Goal: Information Seeking & Learning: Learn about a topic

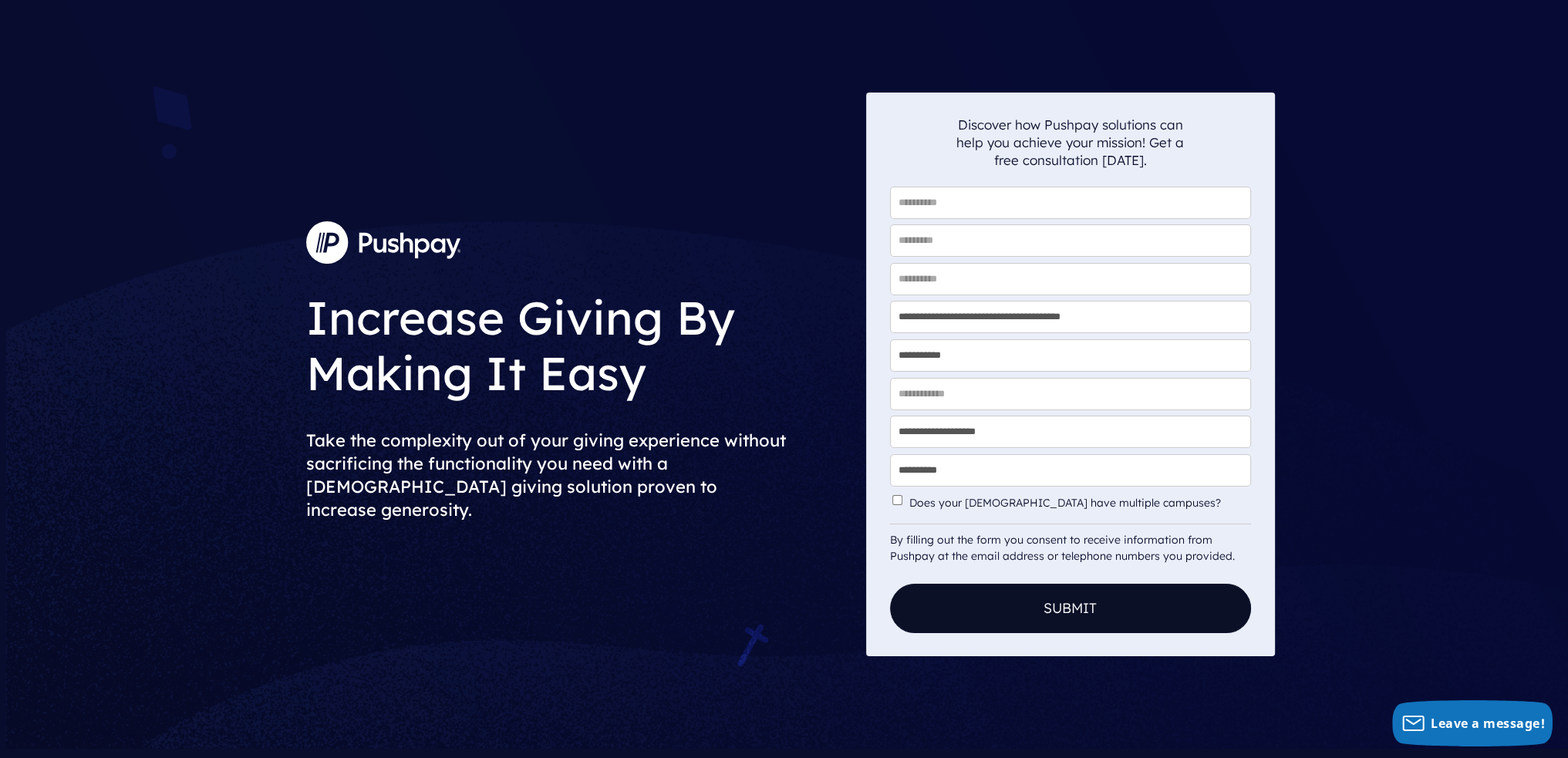
click at [382, 249] on img at bounding box center [384, 242] width 154 height 42
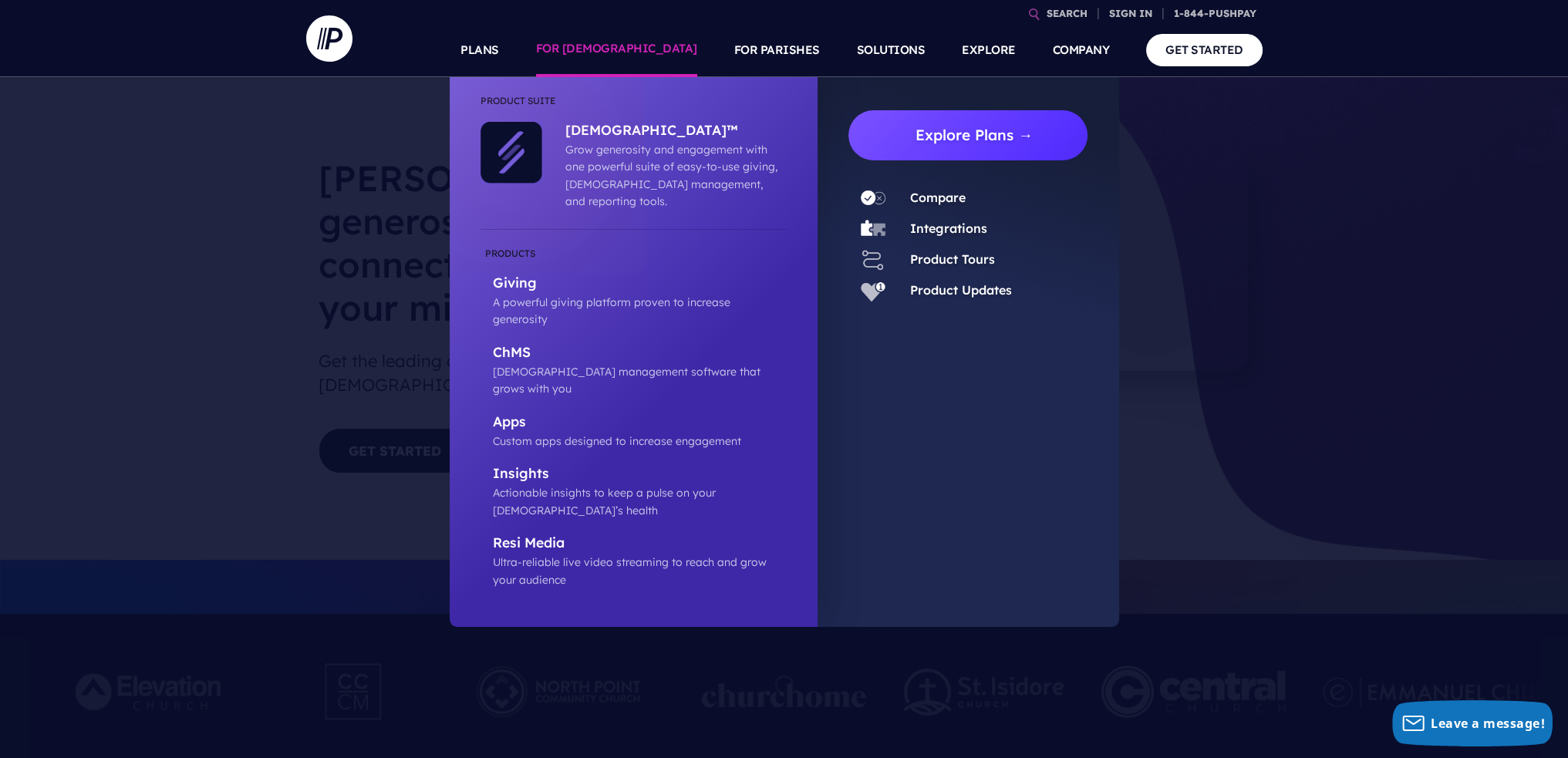
click at [940, 135] on link "Explore Plans →" at bounding box center [974, 136] width 228 height 50
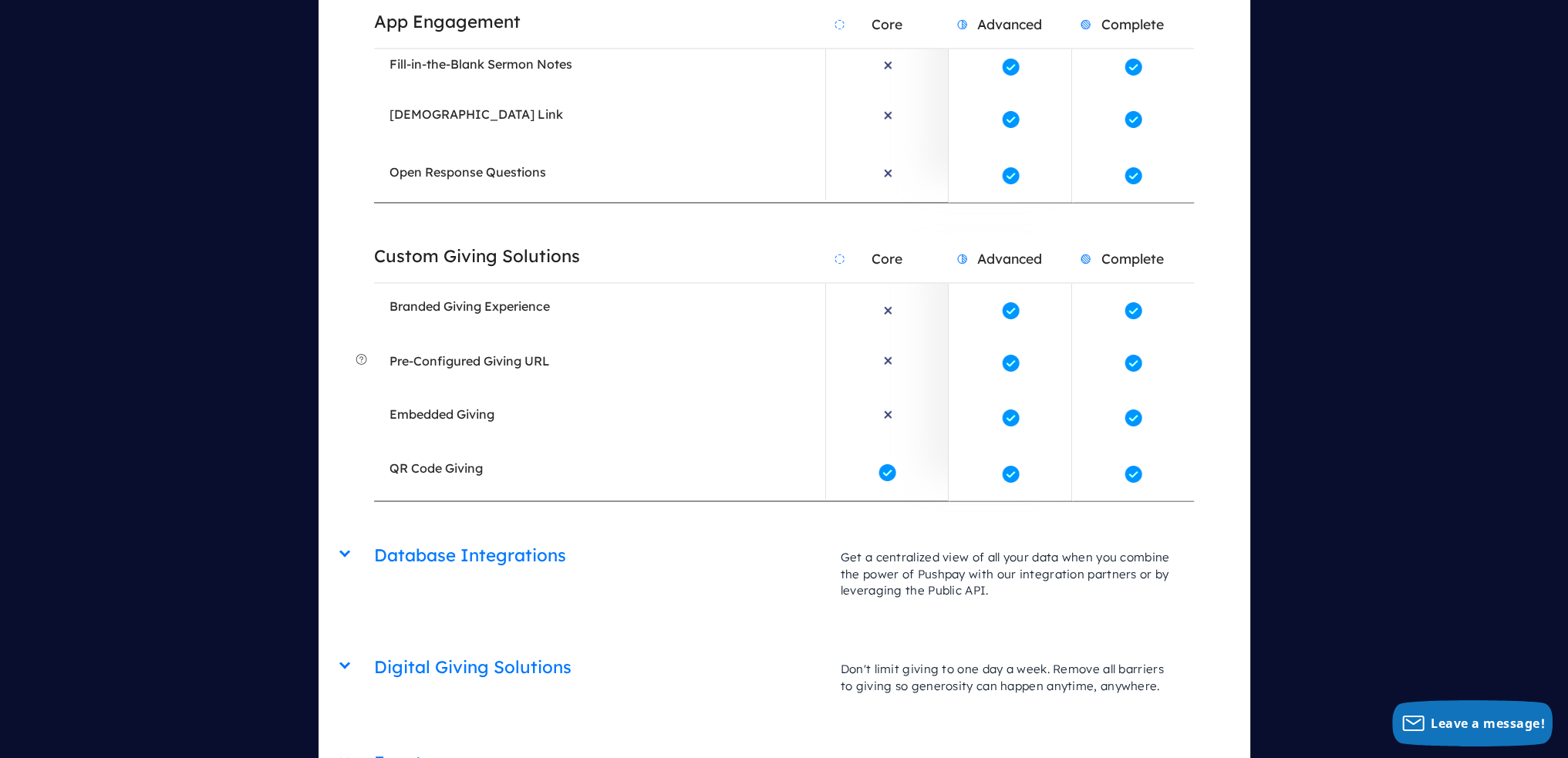
scroll to position [3394, 0]
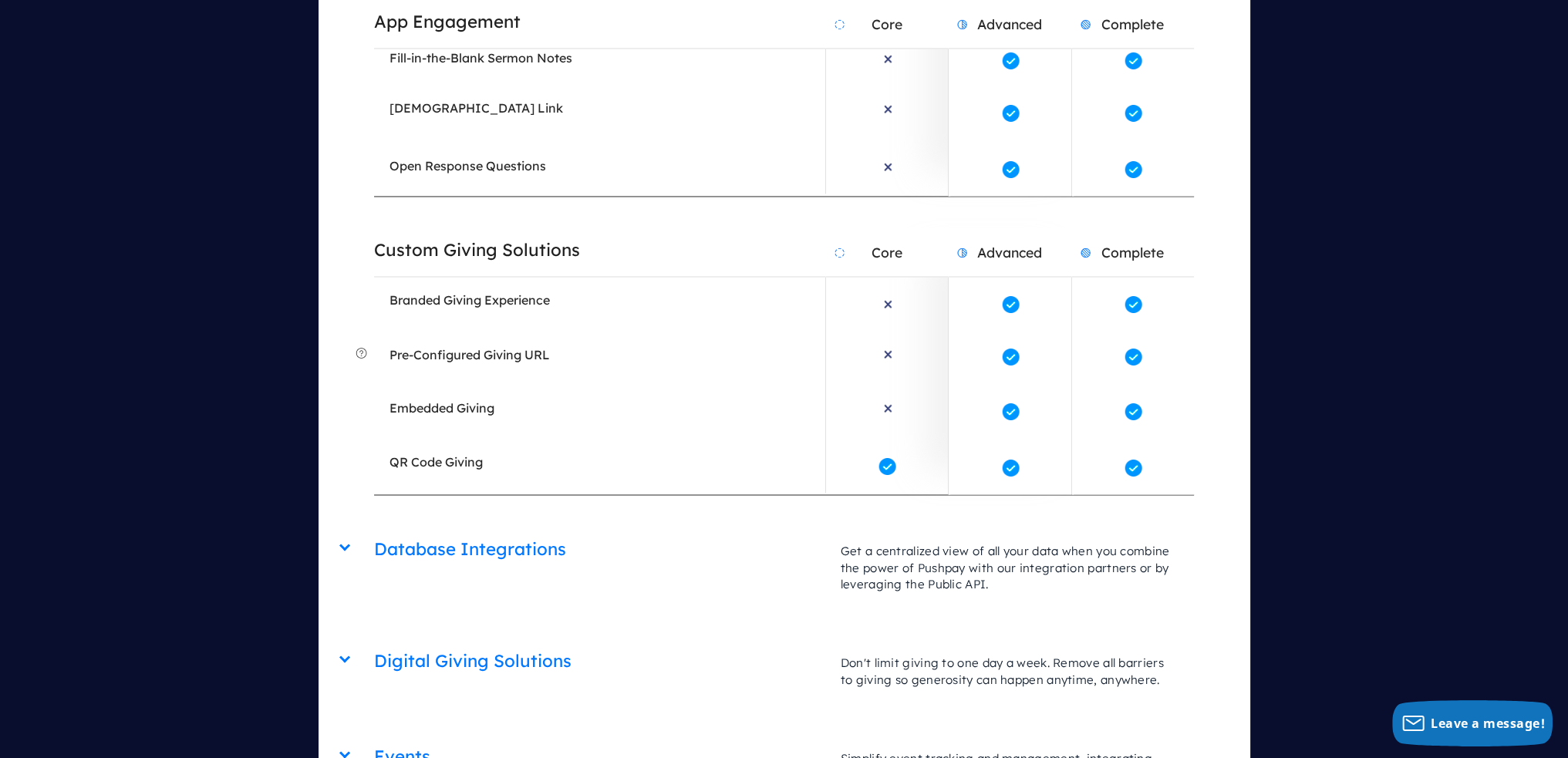
click at [382, 529] on h2 "Database Integrations" at bounding box center [600, 549] width 451 height 39
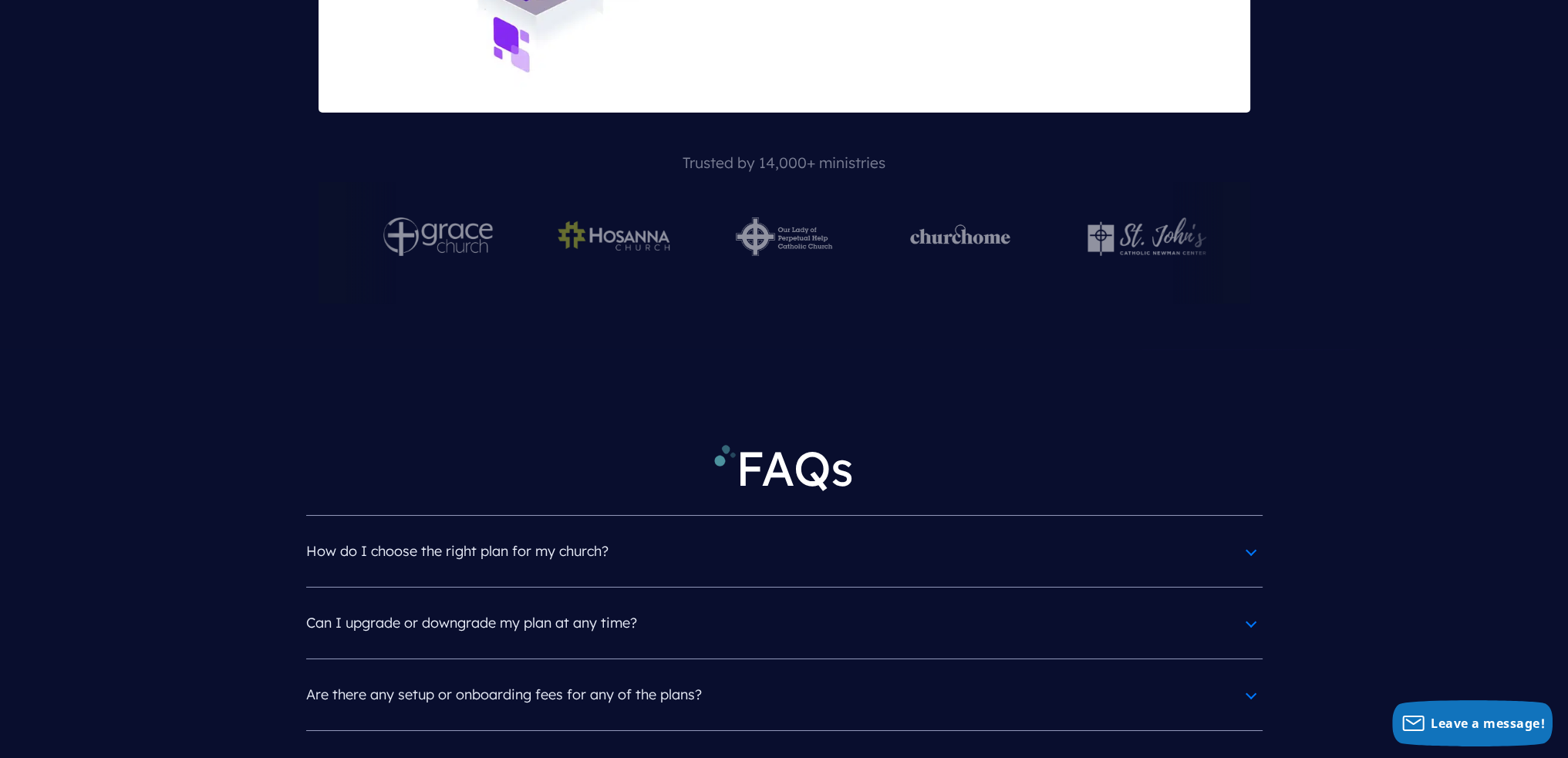
scroll to position [6789, 0]
click at [548, 530] on h4 "How do I choose the right plan for my church?" at bounding box center [785, 550] width 957 height 40
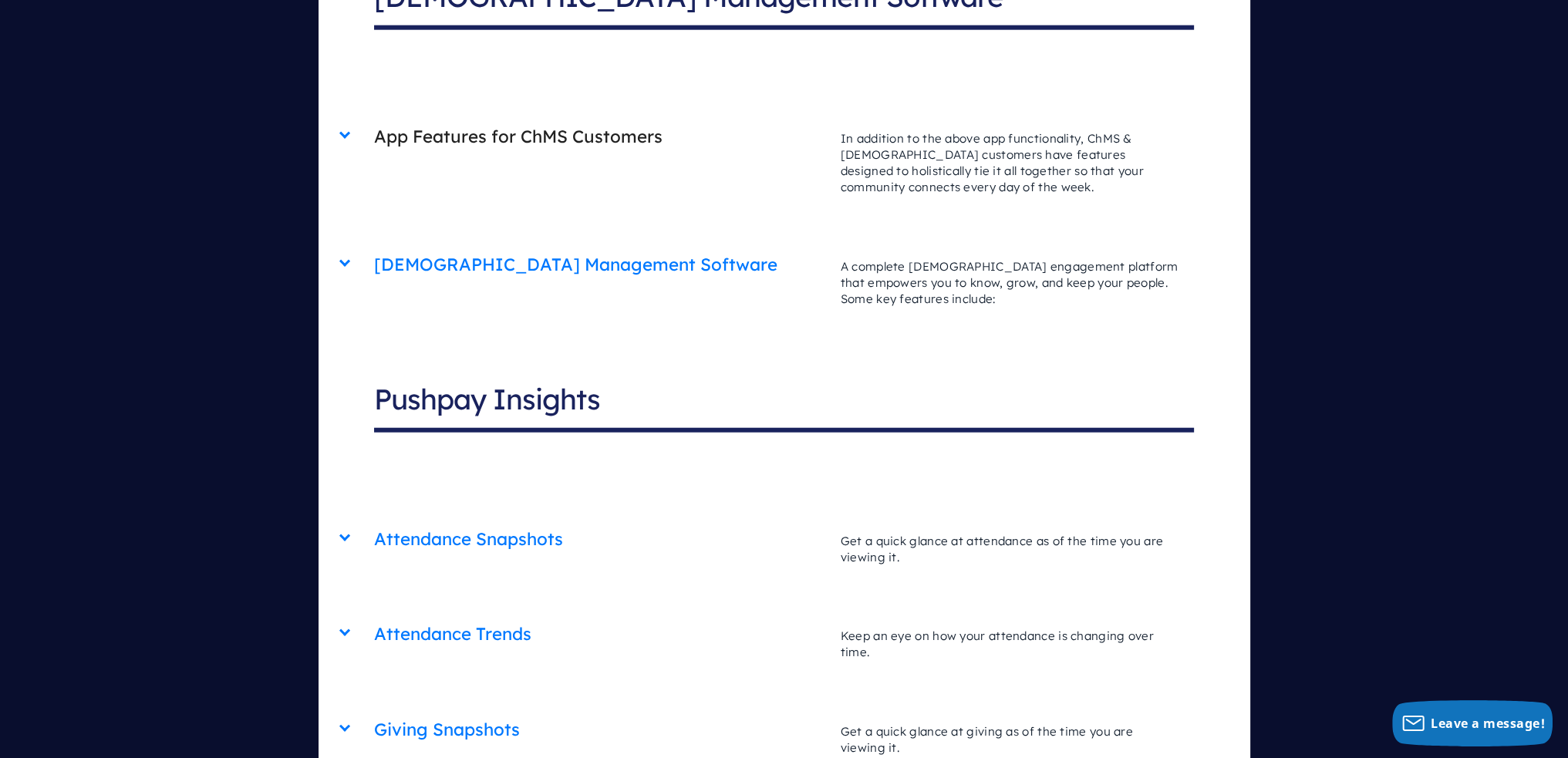
scroll to position [5091, 0]
